Goal: Task Accomplishment & Management: Use online tool/utility

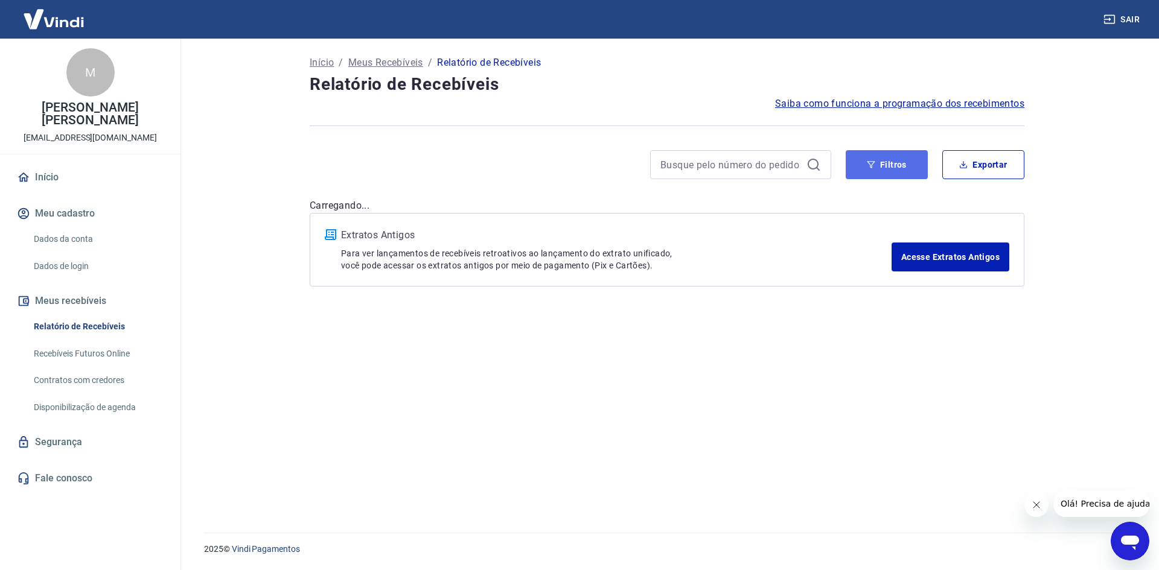
click at [885, 172] on button "Filtros" at bounding box center [886, 164] width 82 height 29
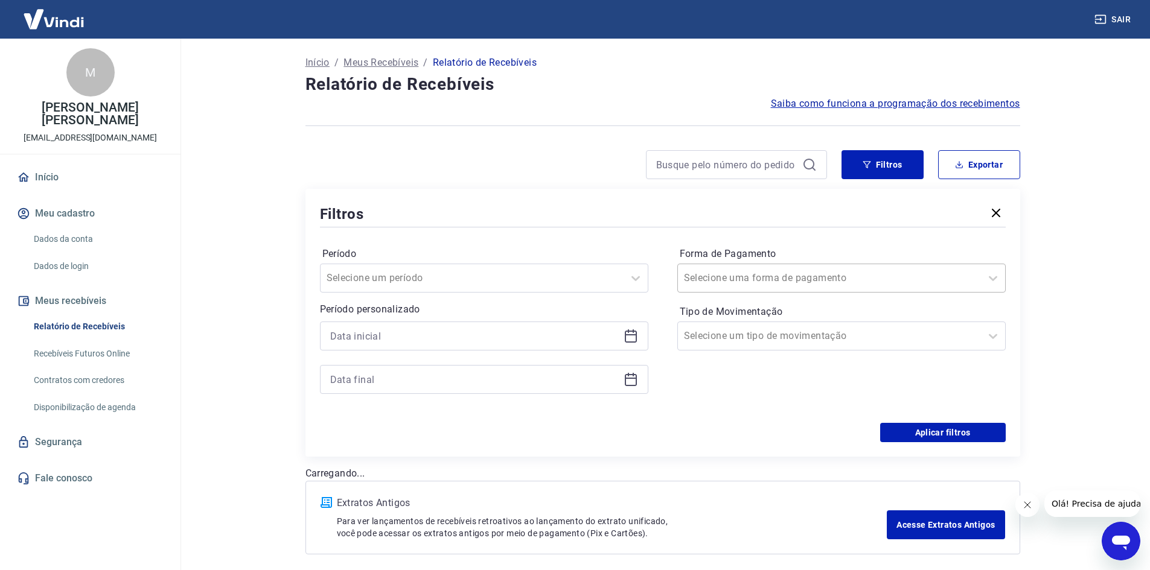
click at [753, 273] on input "Forma de Pagamento" at bounding box center [745, 278] width 122 height 14
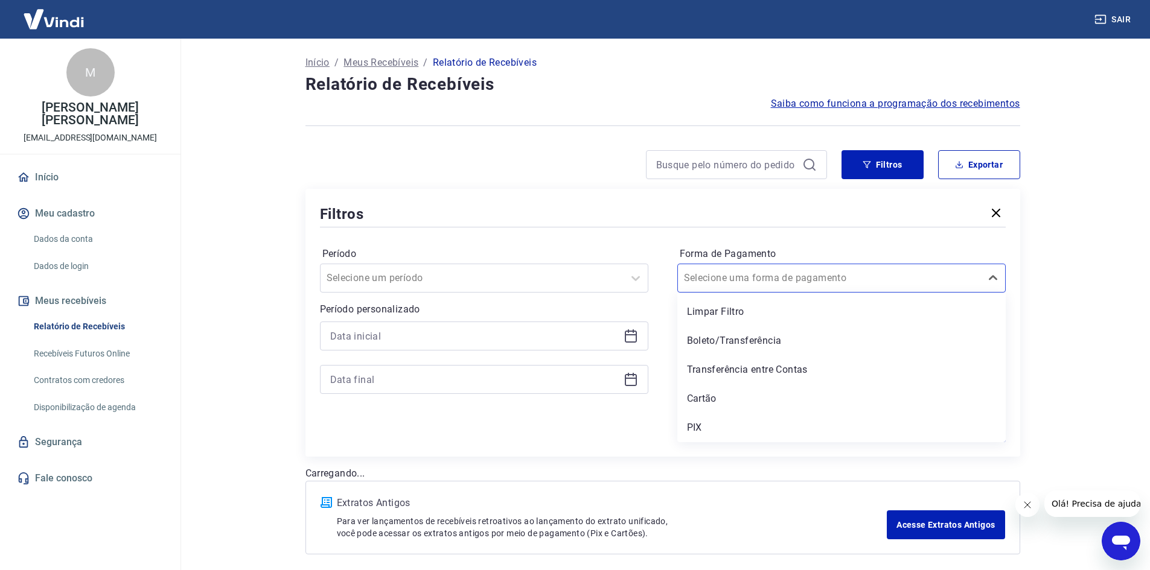
click at [731, 401] on div "Cartão" at bounding box center [841, 399] width 328 height 24
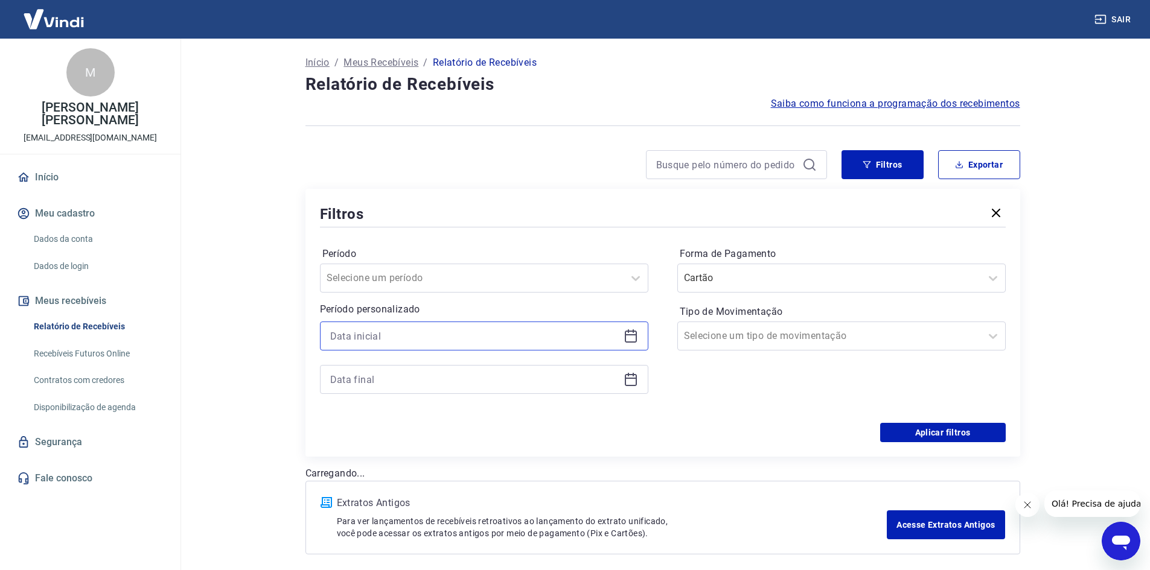
click at [489, 331] on input at bounding box center [474, 336] width 288 height 18
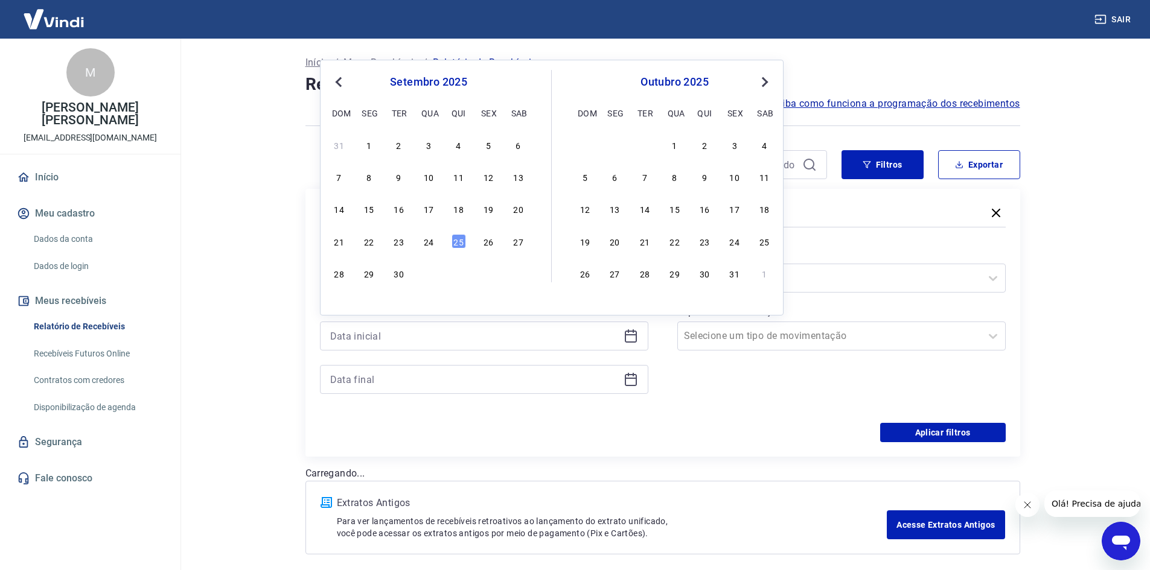
click at [427, 238] on div "24" at bounding box center [428, 241] width 14 height 14
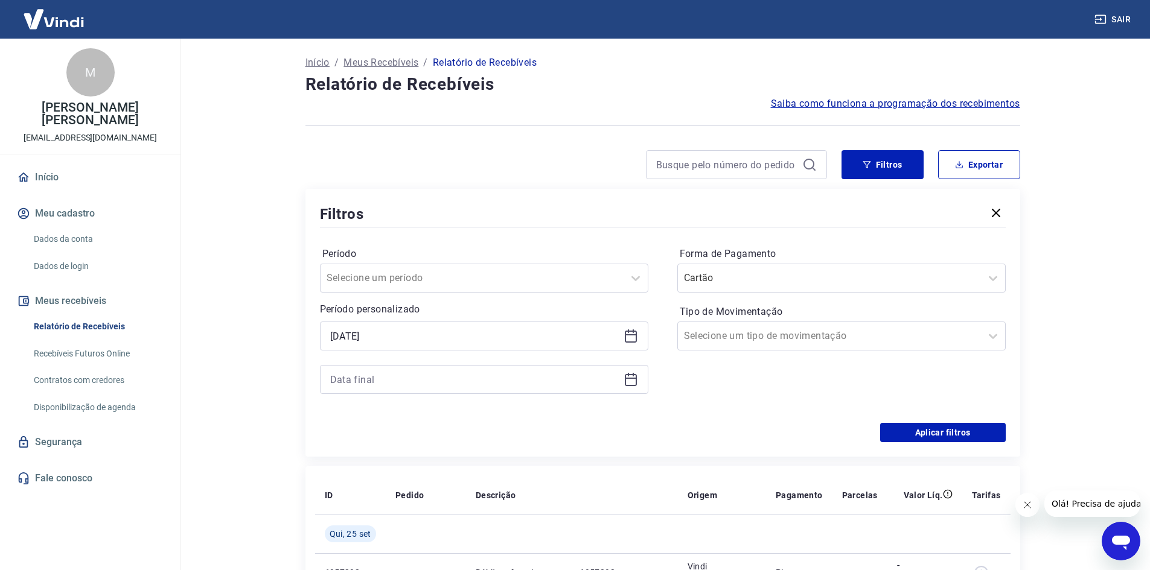
type input "[DATE]"
click at [422, 382] on input at bounding box center [474, 380] width 288 height 18
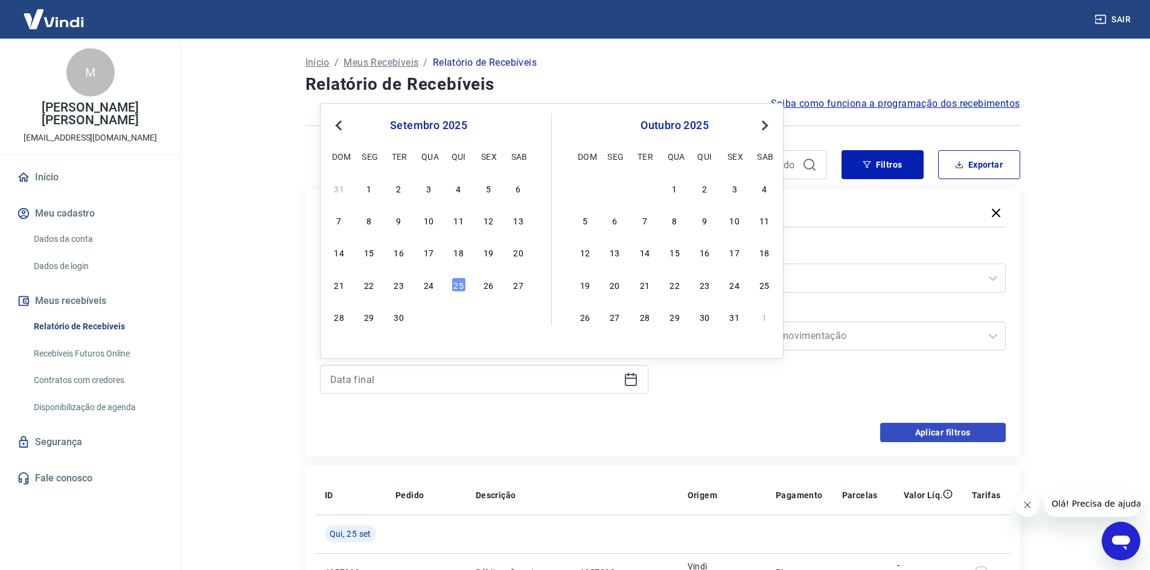
click at [431, 287] on div "24" at bounding box center [428, 285] width 14 height 14
type input "[DATE]"
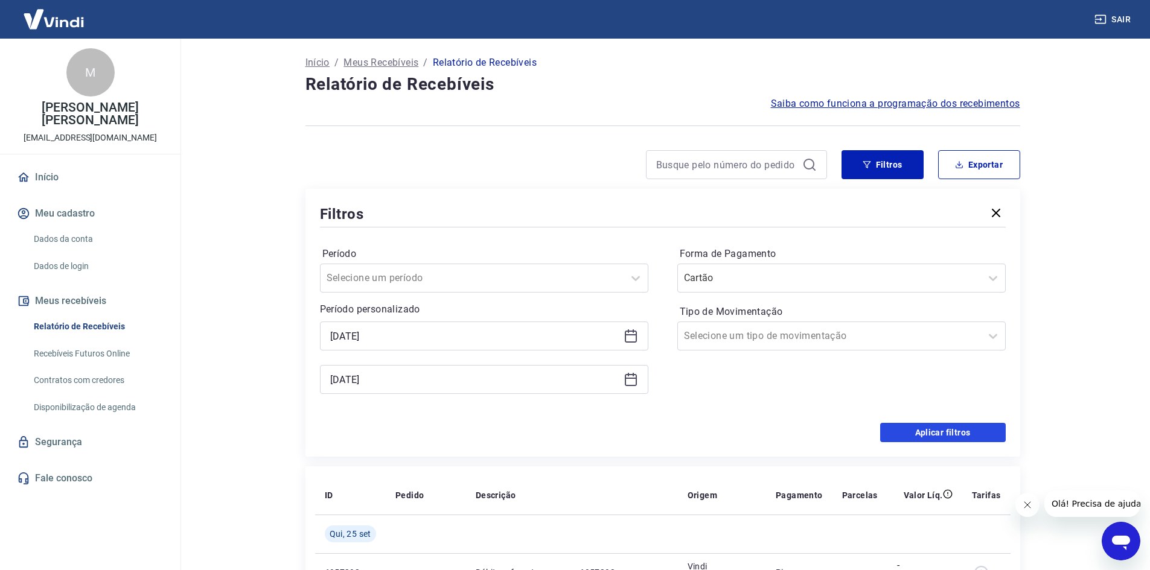
click at [967, 428] on button "Aplicar filtros" at bounding box center [943, 432] width 126 height 19
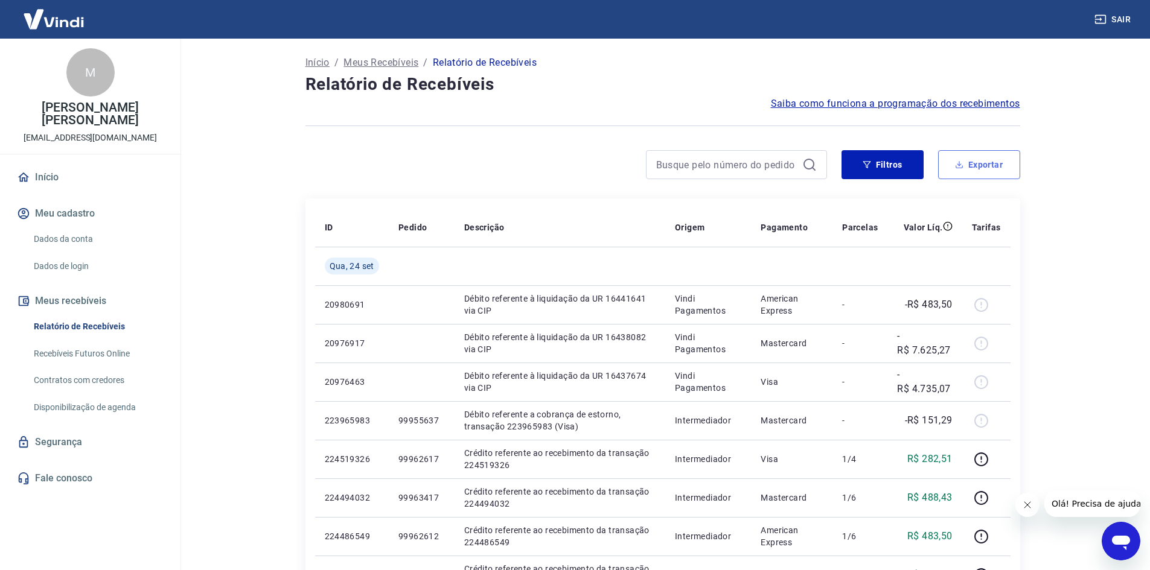
click at [984, 169] on button "Exportar" at bounding box center [979, 164] width 82 height 29
type input "[DATE]"
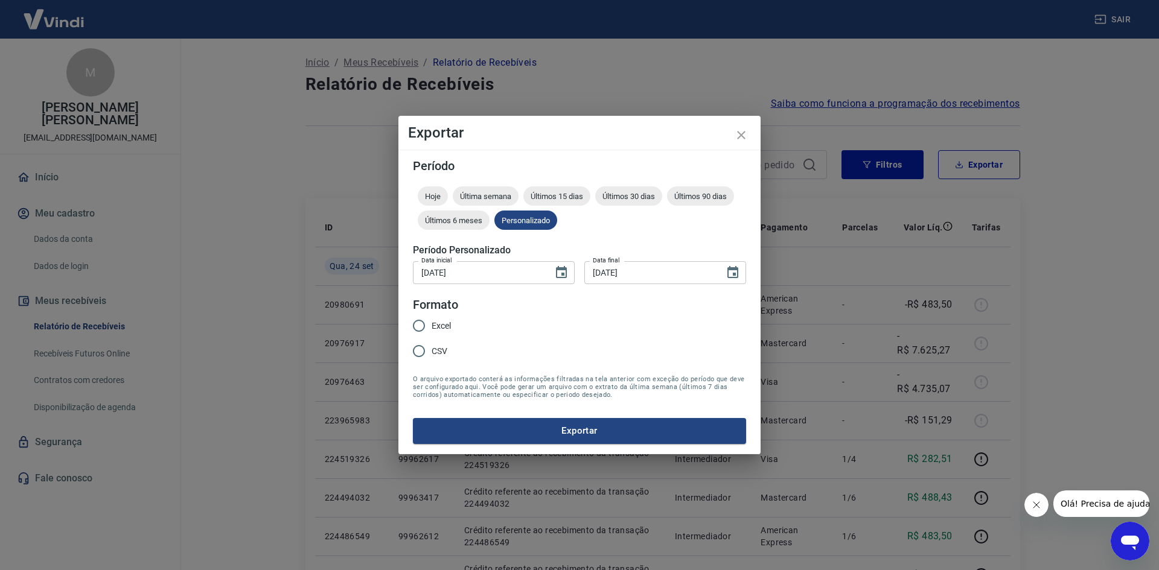
click at [441, 323] on span "Excel" at bounding box center [440, 326] width 19 height 13
click at [431, 323] on input "Excel" at bounding box center [418, 325] width 25 height 25
radio input "true"
click at [588, 426] on button "Exportar" at bounding box center [579, 430] width 333 height 25
